Goal: Task Accomplishment & Management: Use online tool/utility

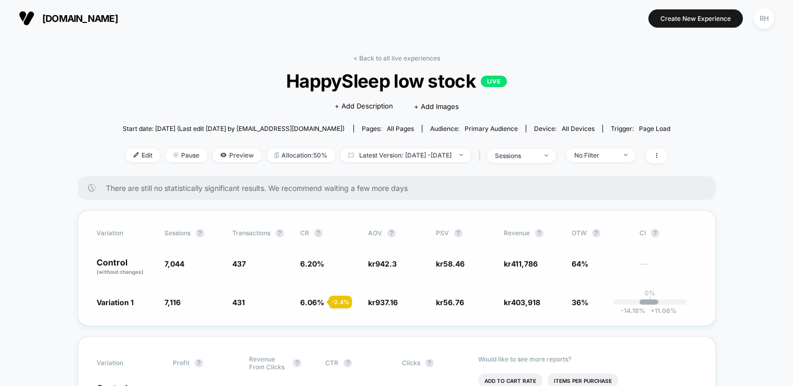
click at [307, 284] on div "Variation Sessions ? Transactions ? CR ? AOV ? PSV ? Revenue ? OTW ? CI ? Contr…" at bounding box center [397, 268] width 638 height 116
click at [126, 152] on span "Edit" at bounding box center [143, 155] width 34 height 14
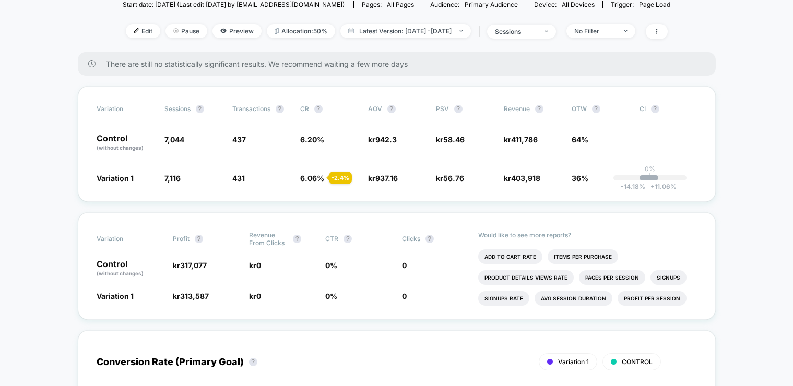
scroll to position [125, 0]
click at [321, 177] on span "6.06 %" at bounding box center [312, 177] width 24 height 9
click at [710, 158] on div "Variation Sessions ? Transactions ? CR ? AOV ? PSV ? Revenue ? OTW ? CI ? Contr…" at bounding box center [397, 143] width 638 height 116
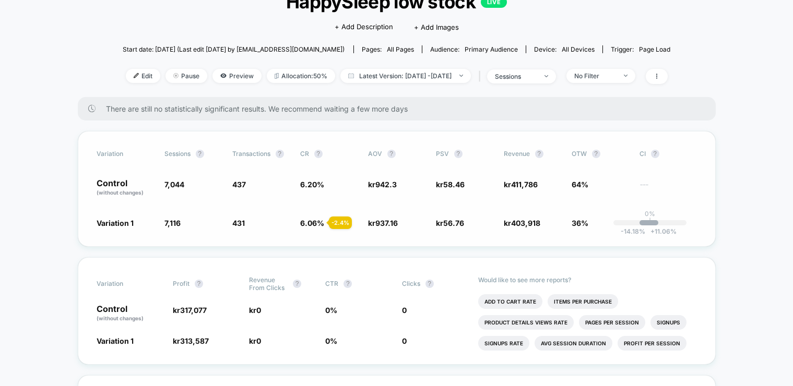
scroll to position [72, 0]
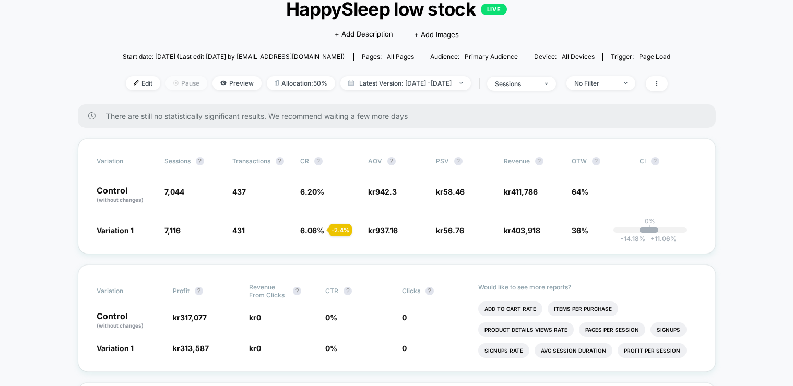
click at [169, 84] on span "Pause" at bounding box center [187, 83] width 42 height 14
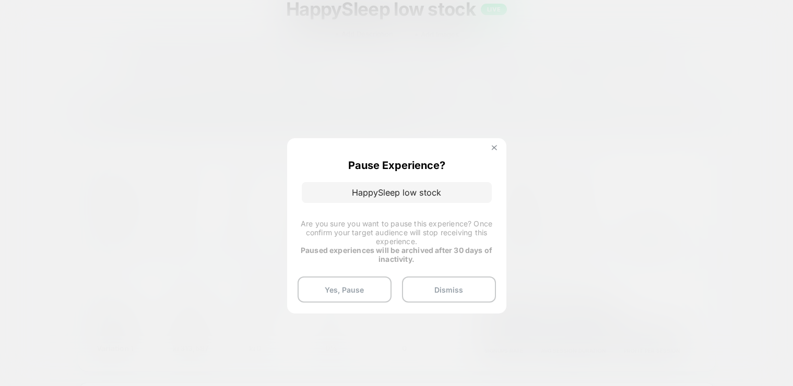
click at [497, 145] on button at bounding box center [494, 149] width 11 height 9
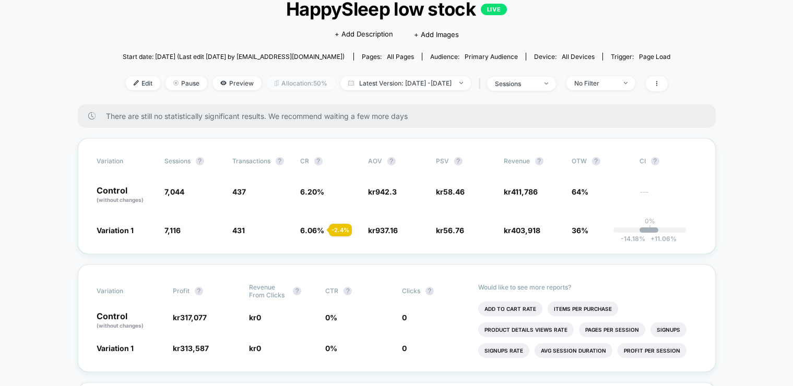
click at [305, 85] on span "Allocation: 50%" at bounding box center [301, 83] width 68 height 14
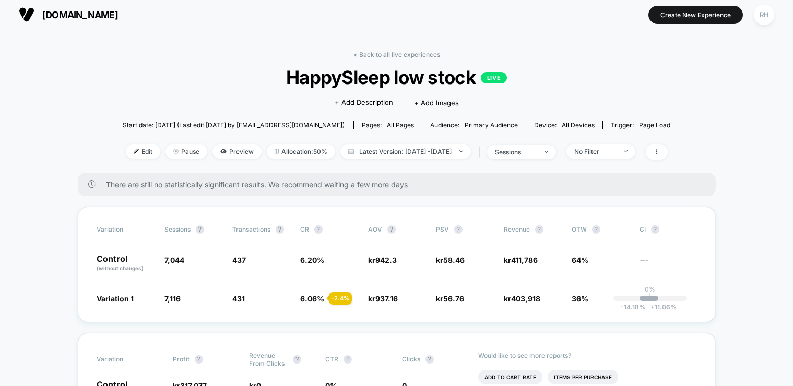
scroll to position [0, 0]
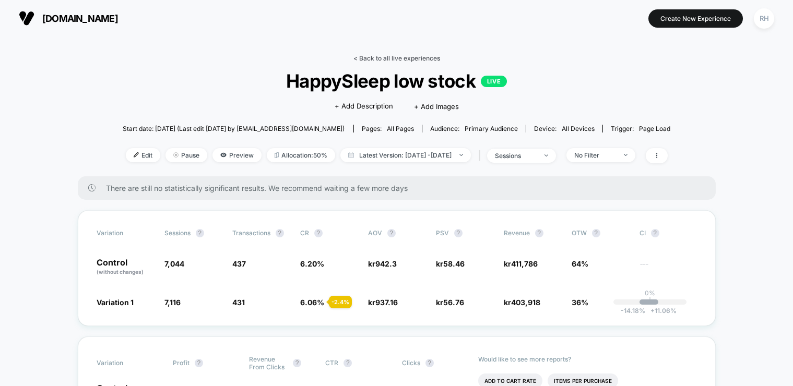
click at [360, 58] on link "< Back to all live experiences" at bounding box center [397, 58] width 87 height 8
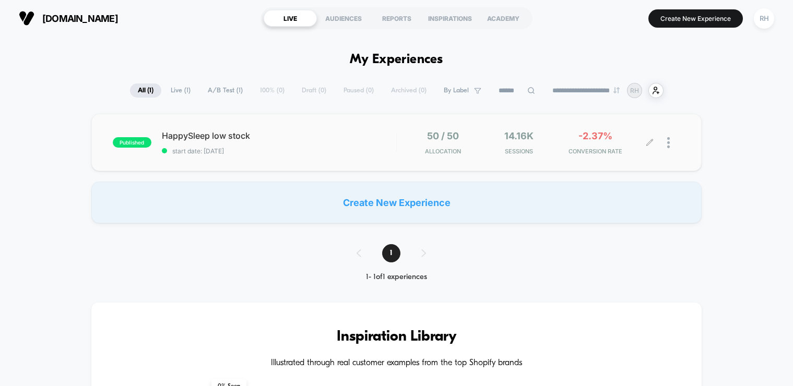
click at [672, 142] on div at bounding box center [673, 143] width 13 height 25
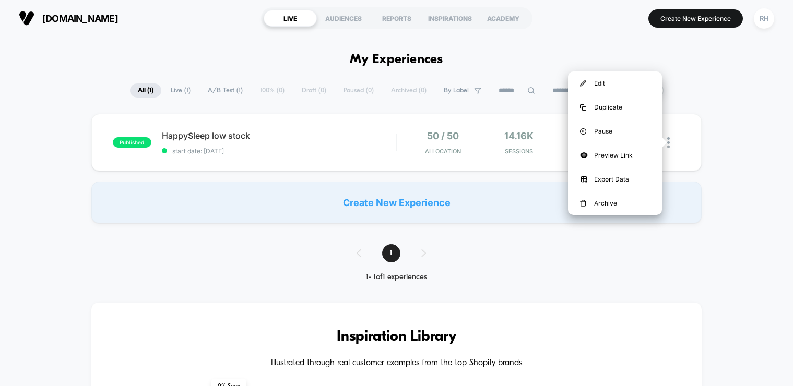
click at [753, 142] on div "published HappySleep low stock start date: [DATE] 50 / 50 Allocation 14.16k Ses…" at bounding box center [396, 169] width 793 height 110
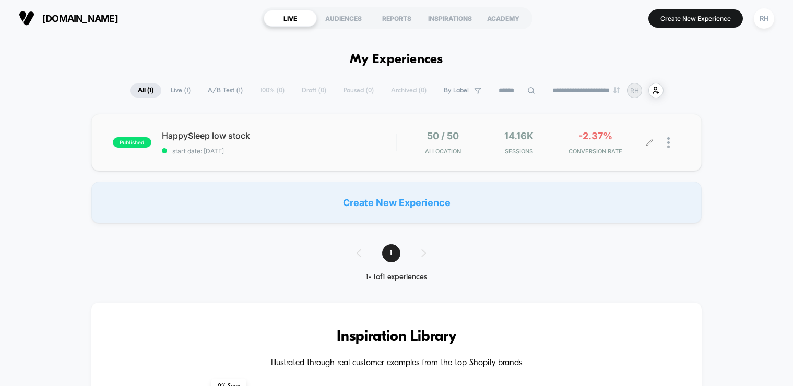
click at [670, 144] on div at bounding box center [673, 143] width 13 height 25
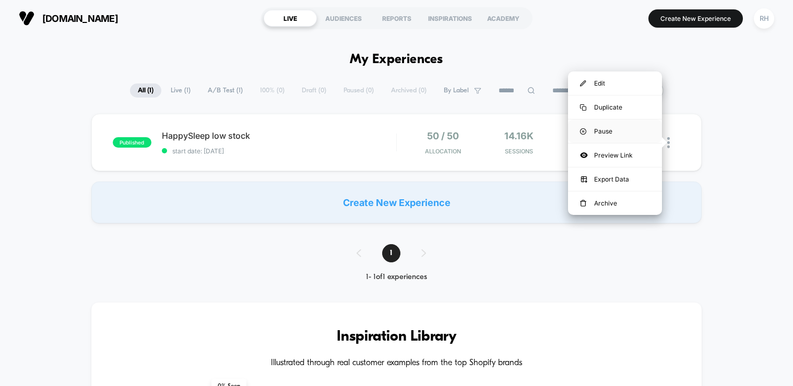
click at [614, 131] on div "Pause" at bounding box center [615, 131] width 94 height 23
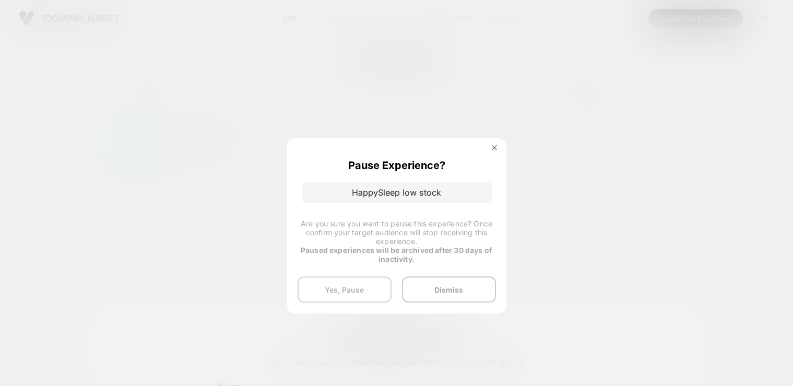
click at [348, 287] on button "Yes, Pause" at bounding box center [345, 290] width 94 height 26
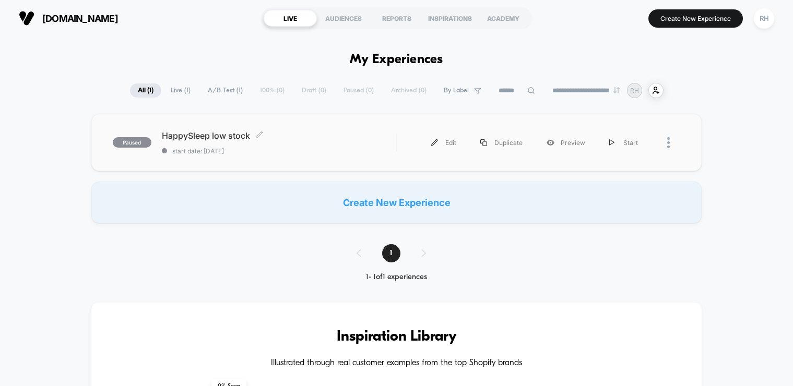
click at [200, 131] on span "HappySleep low stock Click to edit experience details" at bounding box center [279, 136] width 234 height 10
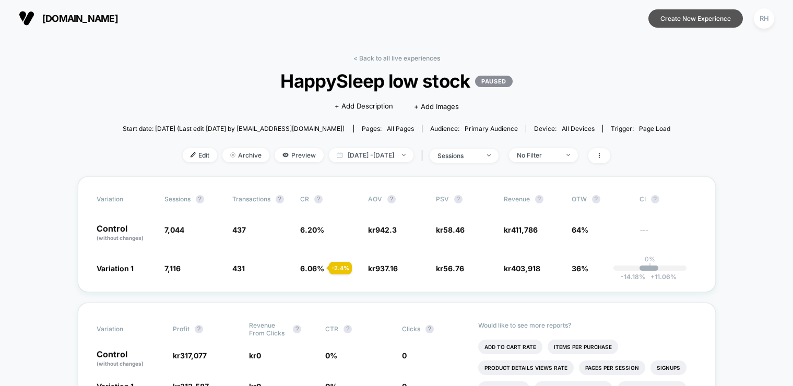
click at [675, 13] on button "Create New Experience" at bounding box center [696, 18] width 95 height 18
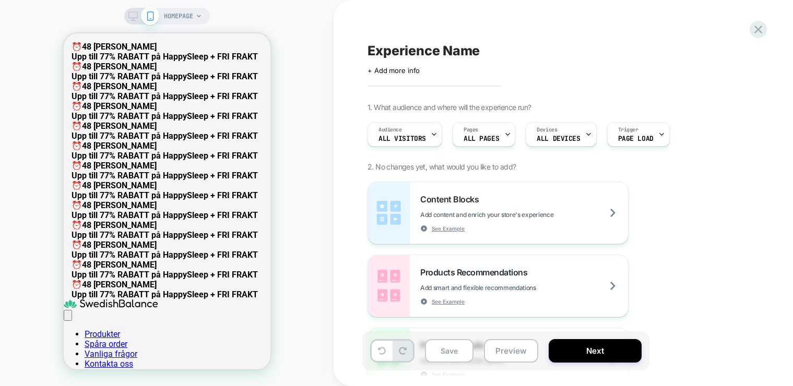
click at [205, 17] on div "HOMEPAGE" at bounding box center [167, 16] width 86 height 17
click at [201, 15] on icon at bounding box center [199, 16] width 6 height 6
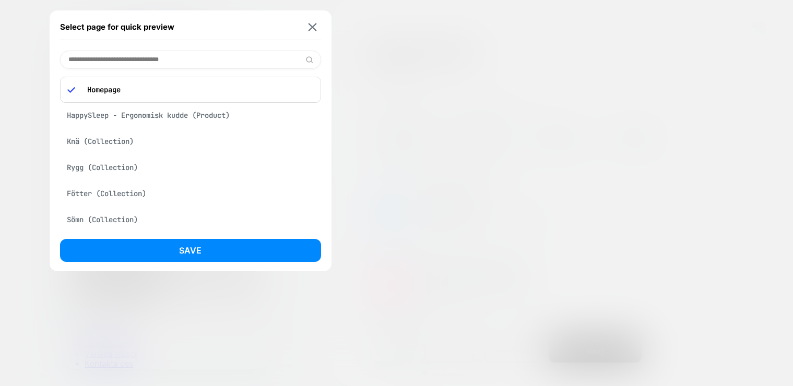
click at [204, 64] on input at bounding box center [190, 60] width 261 height 18
paste input "**********"
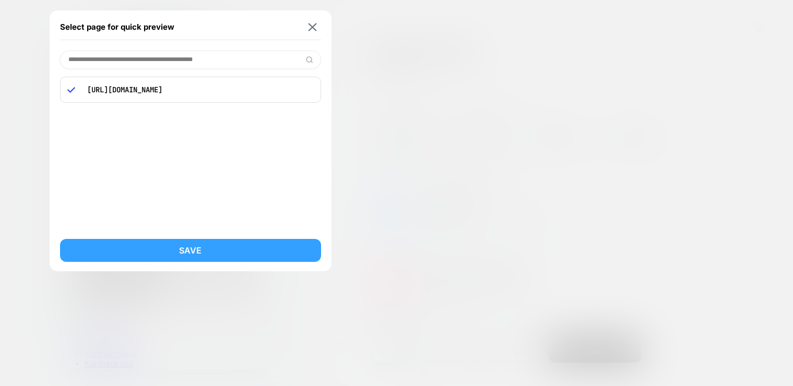
type input "**********"
click at [187, 249] on button "Save" at bounding box center [190, 250] width 261 height 23
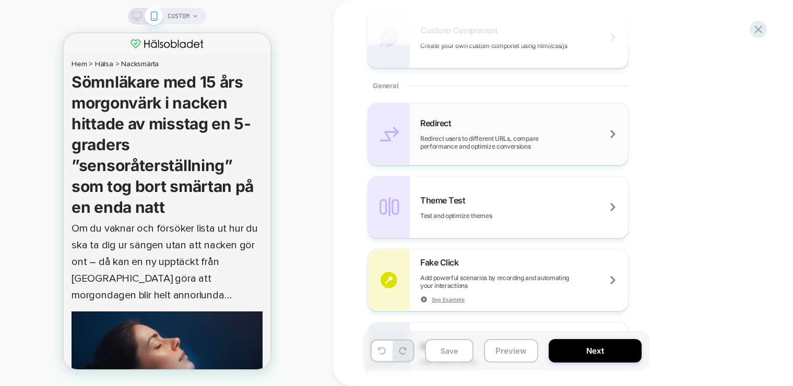
scroll to position [394, 0]
click at [504, 136] on span "Redirect users to different URLs, compare performance and optimize conversions" at bounding box center [524, 144] width 208 height 16
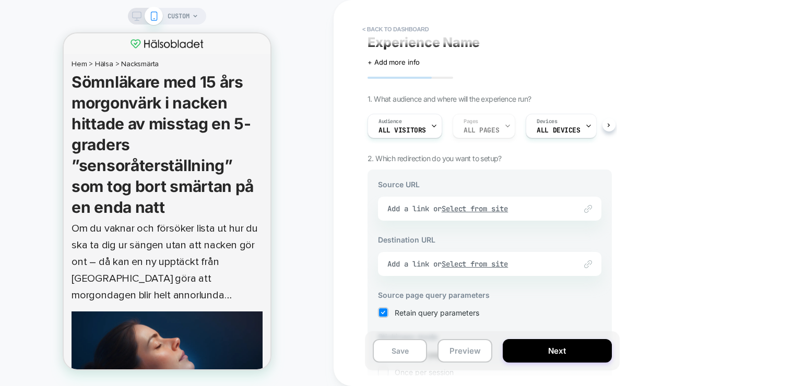
scroll to position [0, 0]
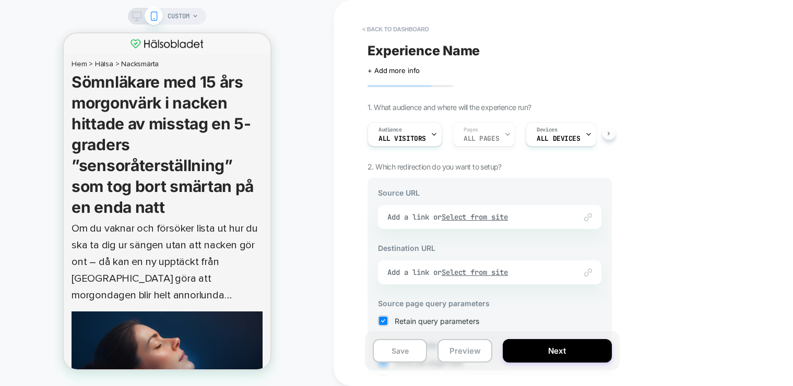
click at [613, 135] on button at bounding box center [609, 133] width 13 height 13
click at [376, 131] on button at bounding box center [370, 133] width 13 height 13
